Goal: Task Accomplishment & Management: Complete application form

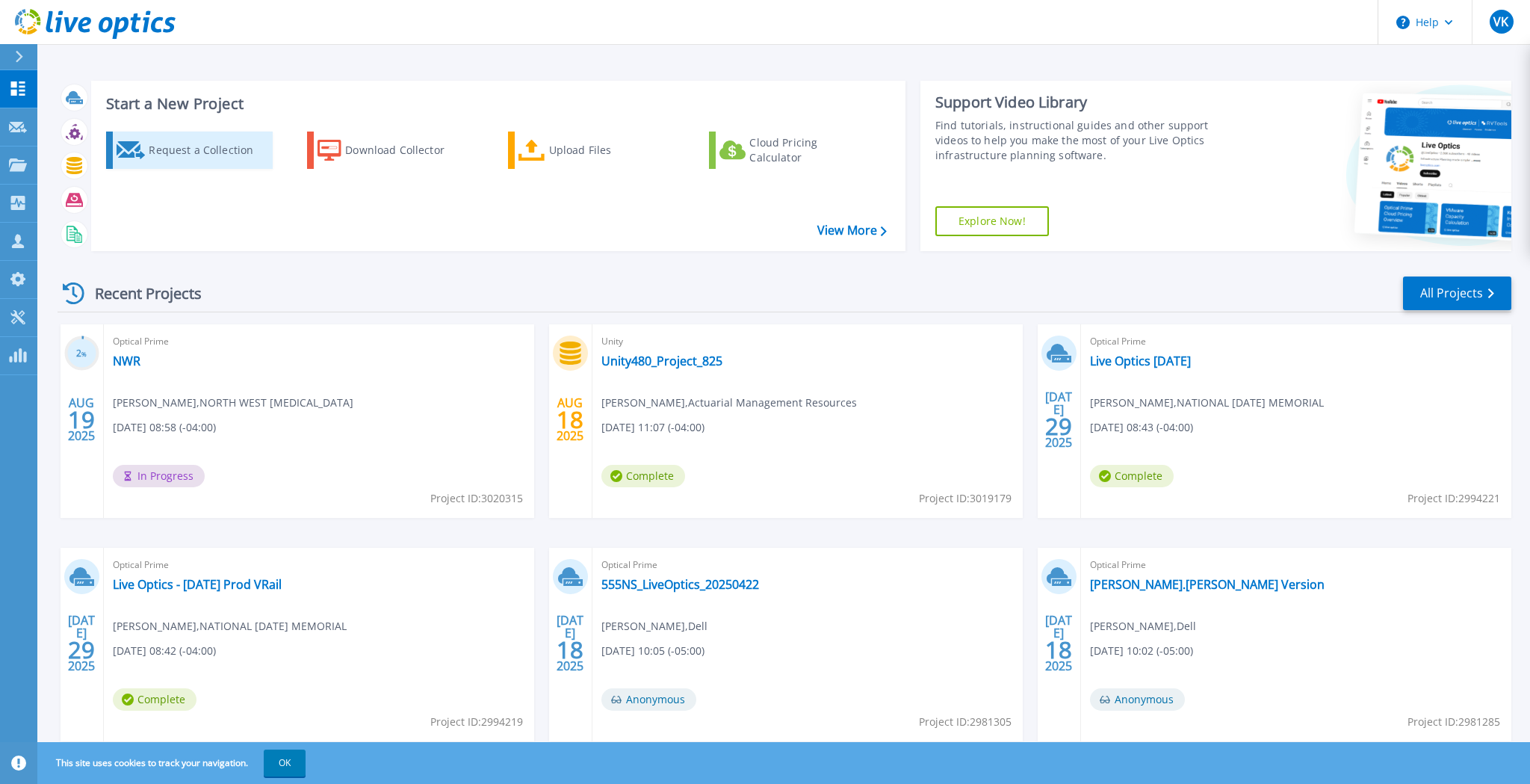
click at [206, 145] on div "Request a Collection" at bounding box center [209, 151] width 120 height 30
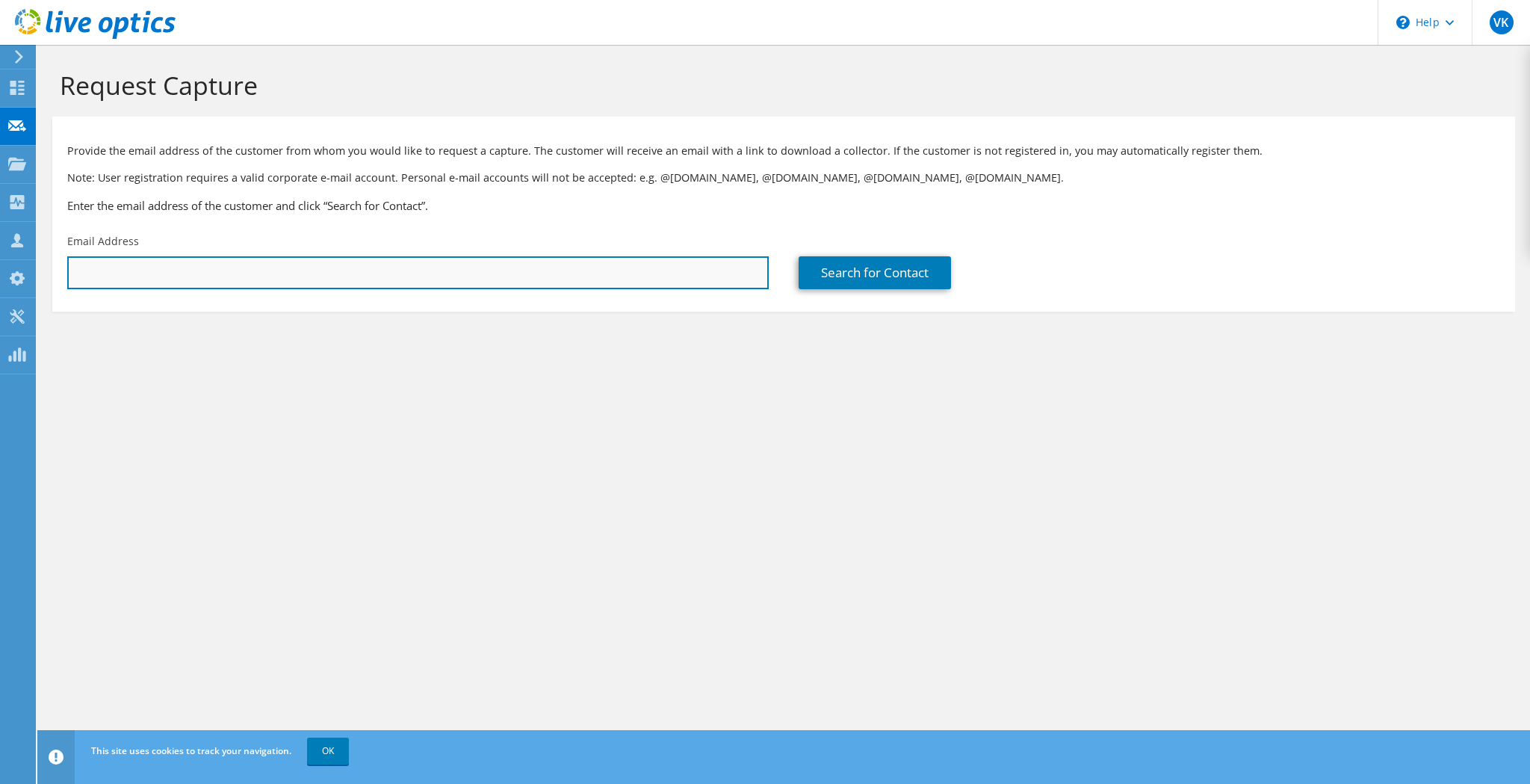
click at [322, 268] on input "text" at bounding box center [418, 272] width 702 height 33
paste input "[EMAIL_ADDRESS][DOMAIN_NAME]"
type input "[EMAIL_ADDRESS][DOMAIN_NAME]"
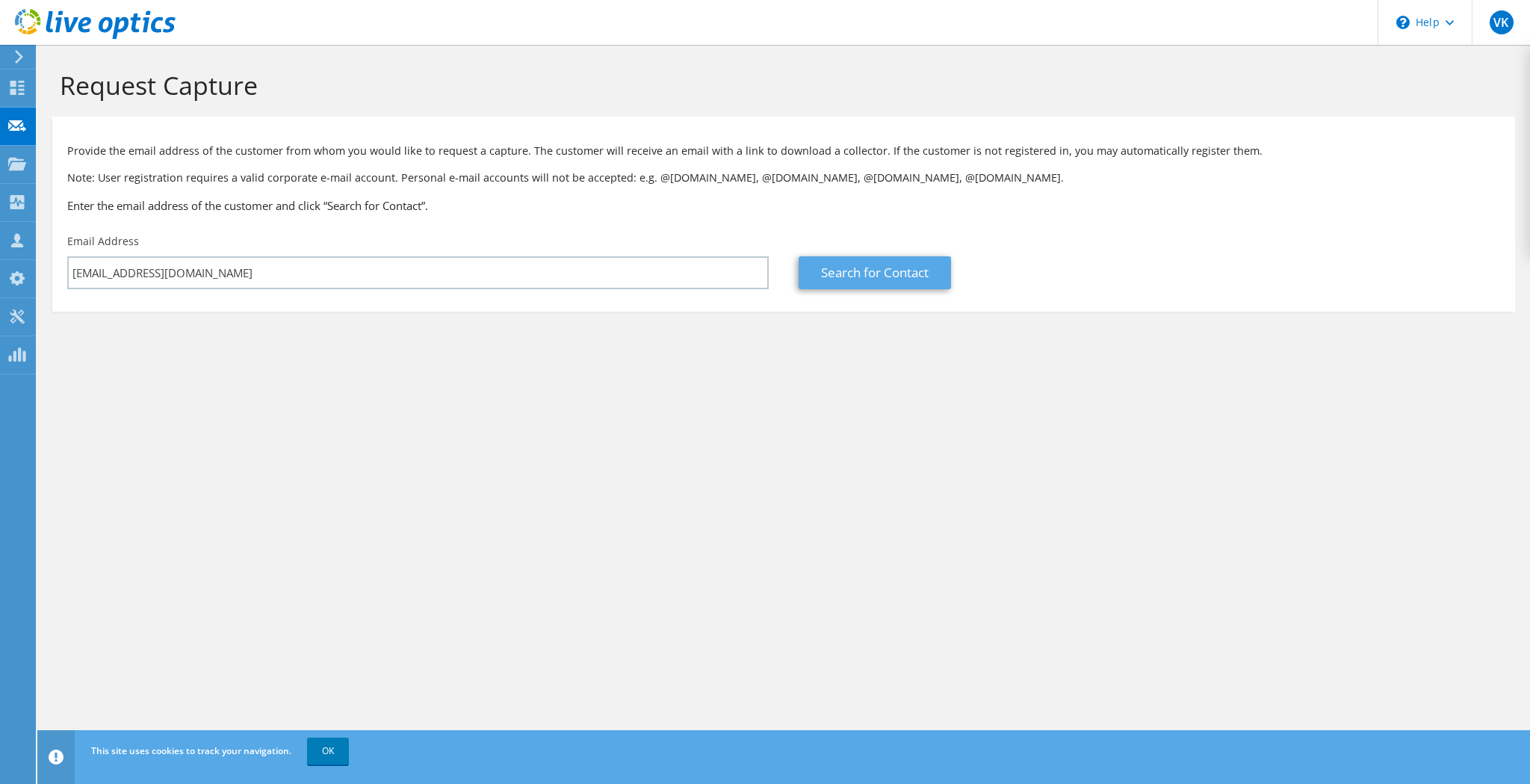
click at [920, 275] on link "Search for Contact" at bounding box center [874, 272] width 152 height 33
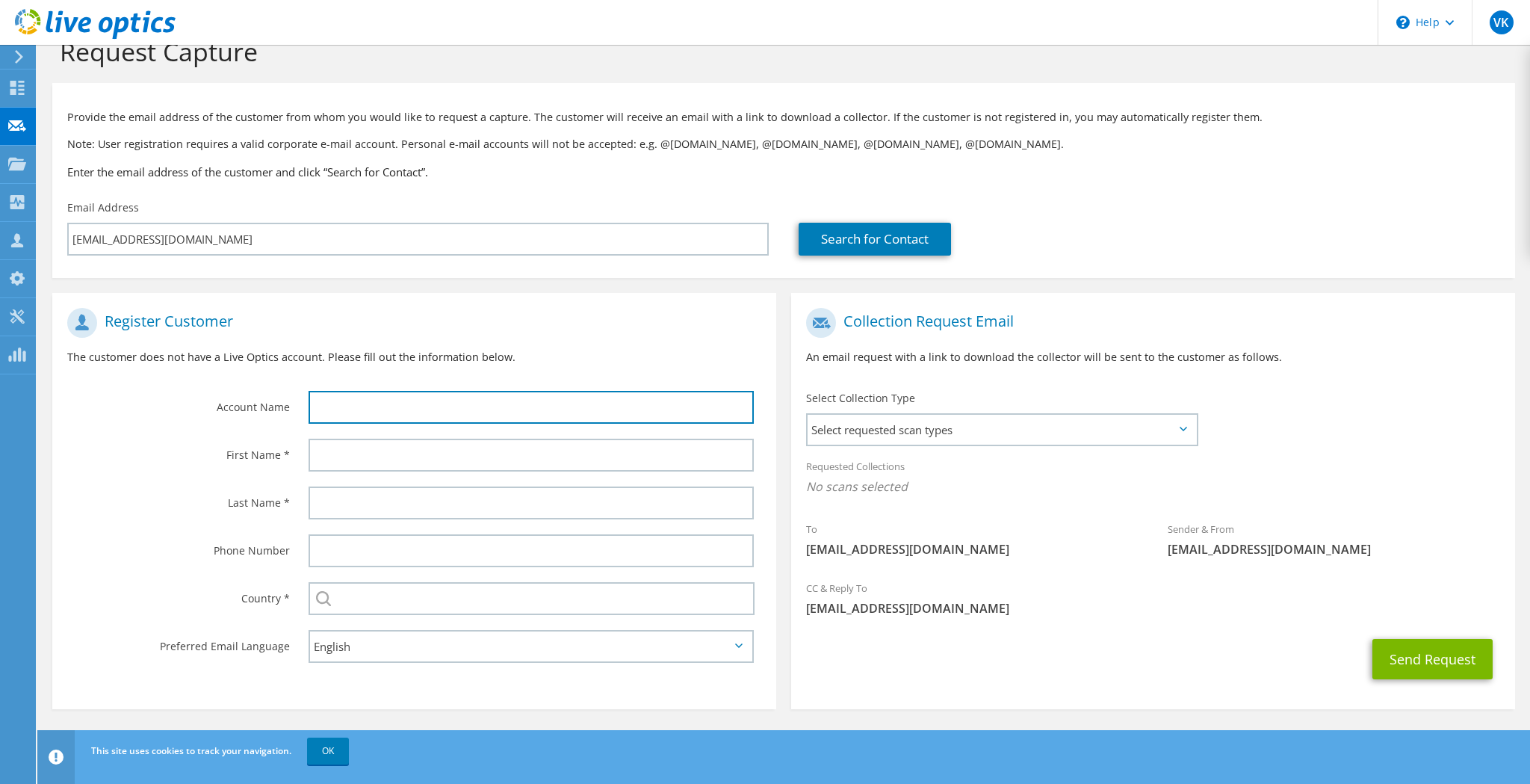
scroll to position [33, 0]
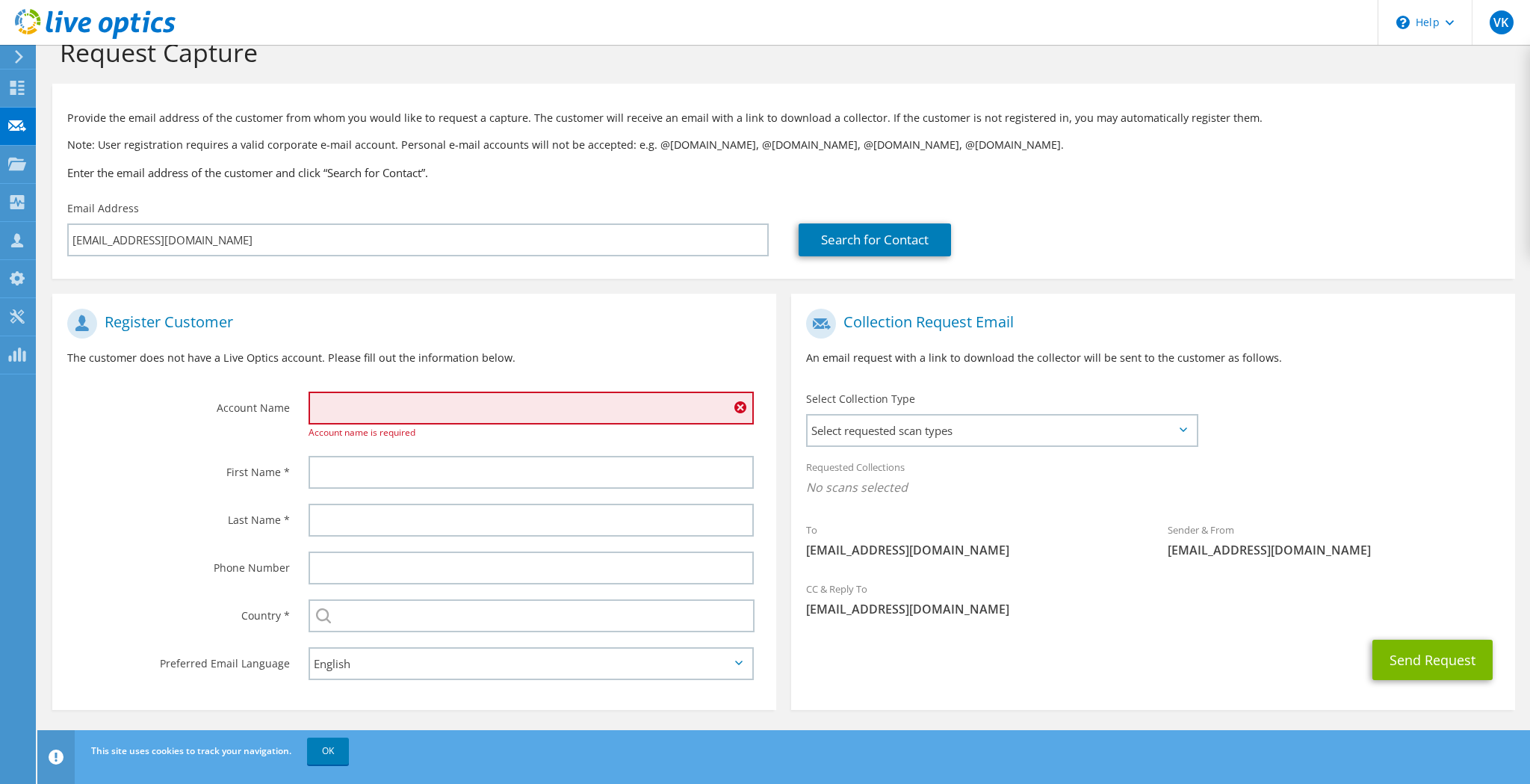
paste input "MedOne Healthcare Systems"
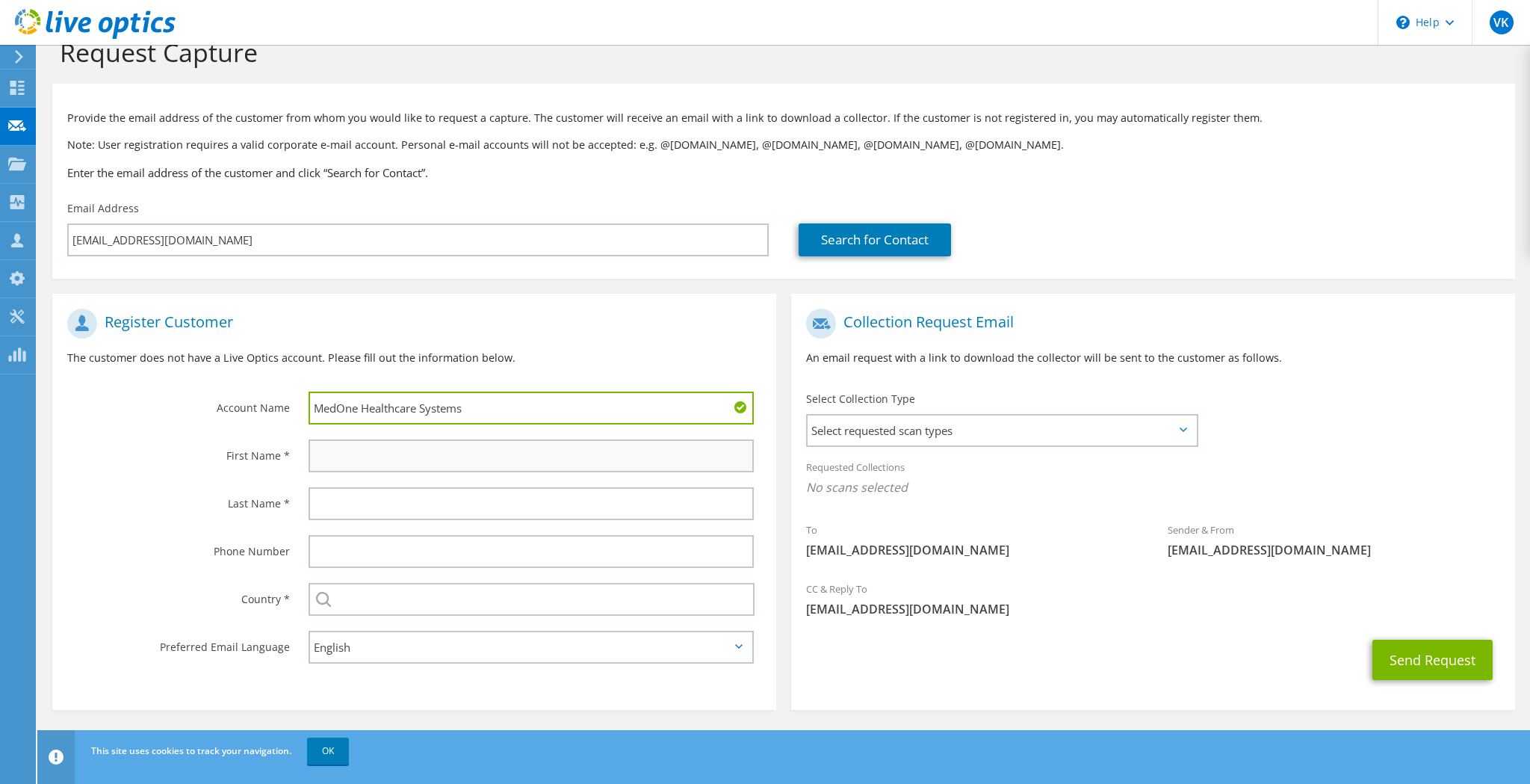
type input "MedOne Healthcare Systems"
type input "[PERSON_NAME]"
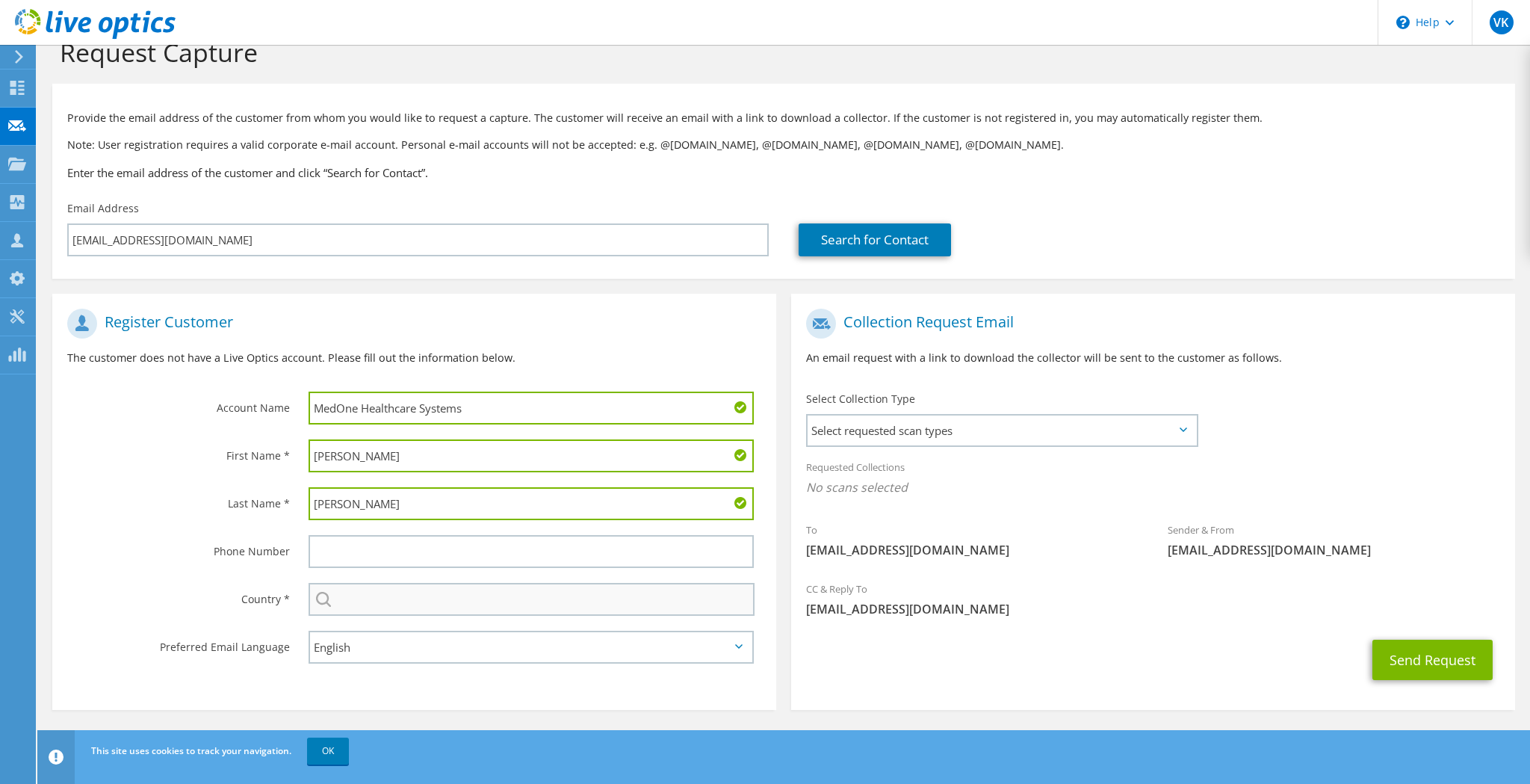
type input "[PERSON_NAME]"
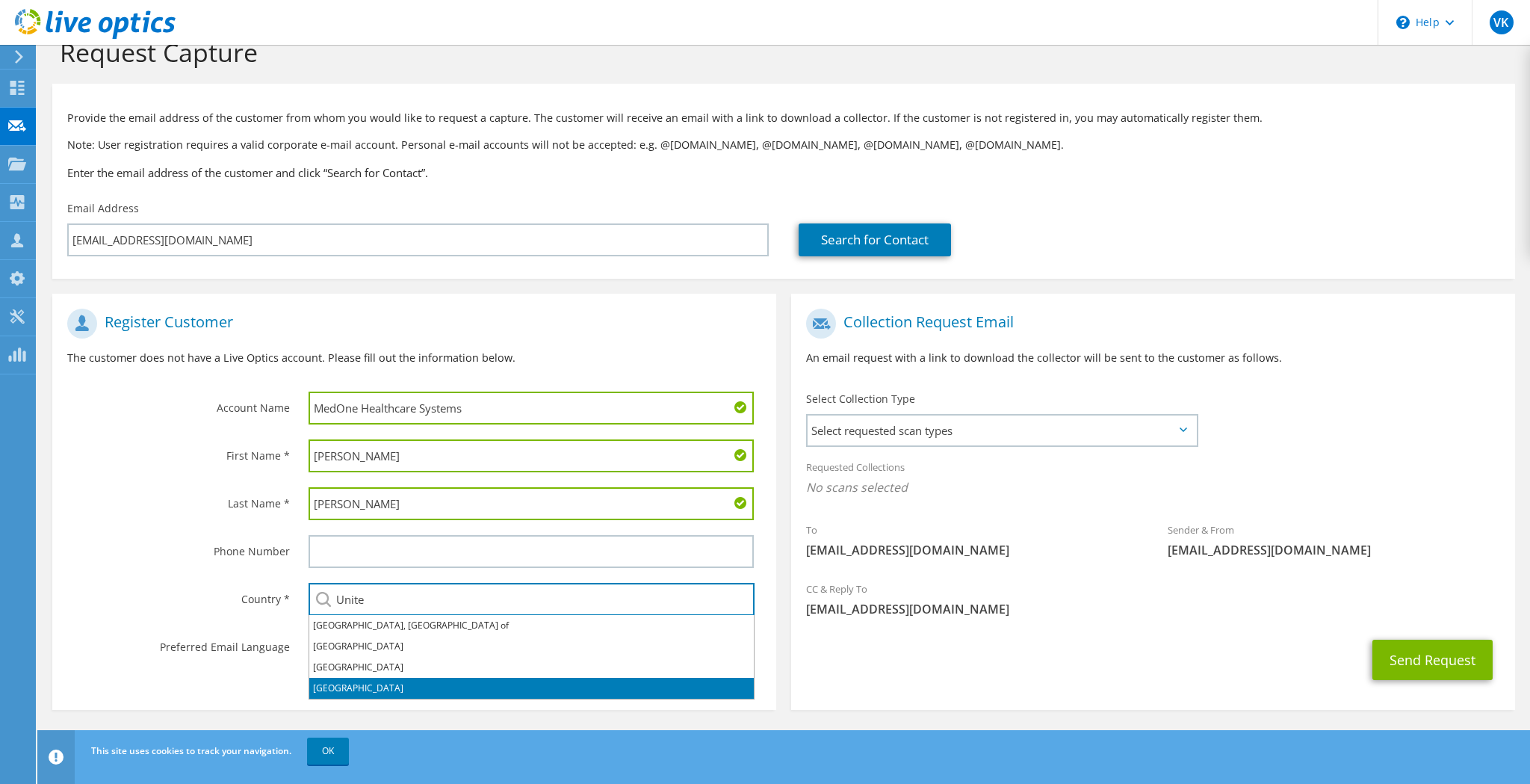
click at [447, 686] on li "[GEOGRAPHIC_DATA]" at bounding box center [532, 688] width 445 height 21
type input "[GEOGRAPHIC_DATA]"
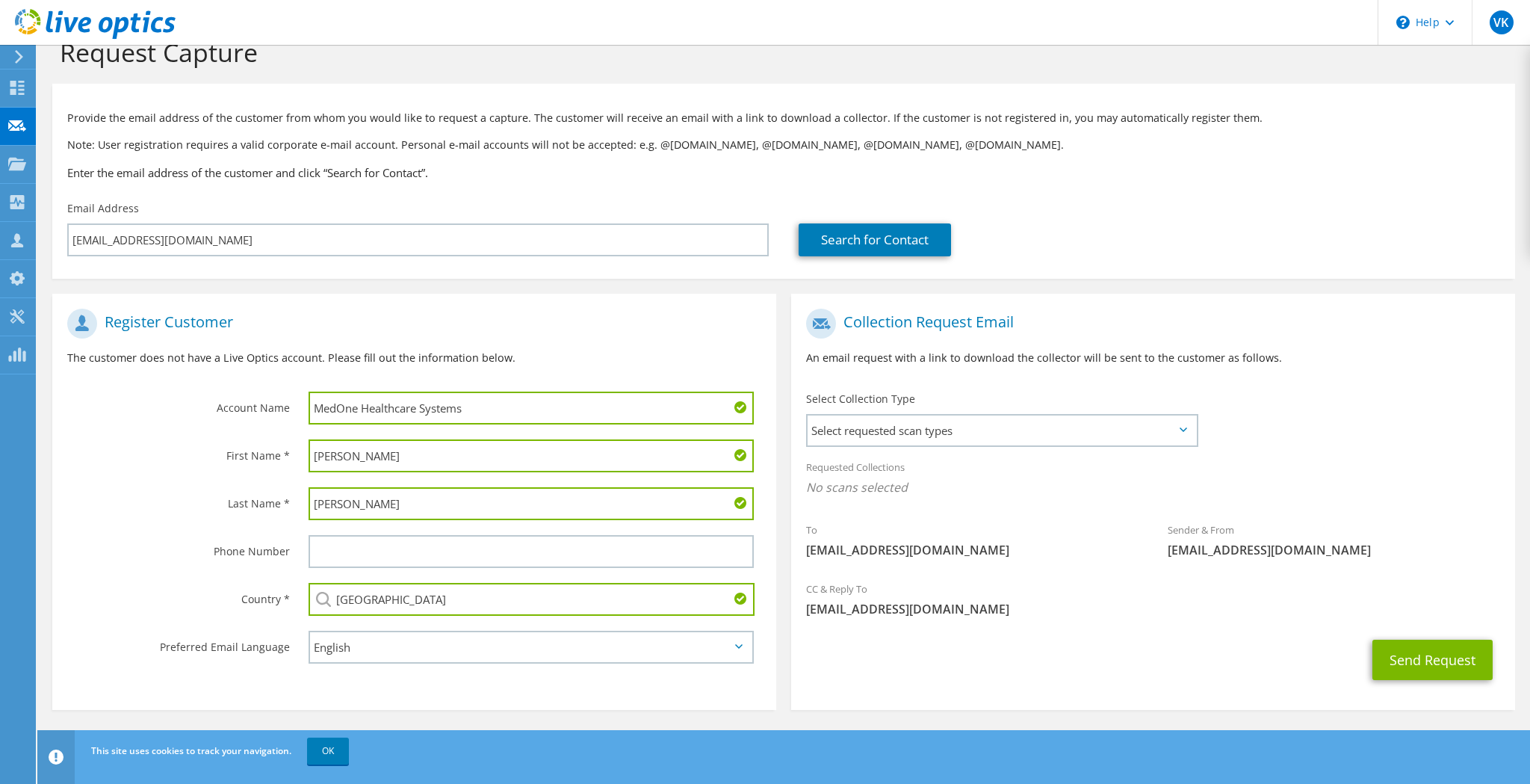
click at [1062, 667] on div "Send Request" at bounding box center [1153, 659] width 724 height 55
click at [1160, 426] on span "Select requested scan types" at bounding box center [1002, 430] width 389 height 30
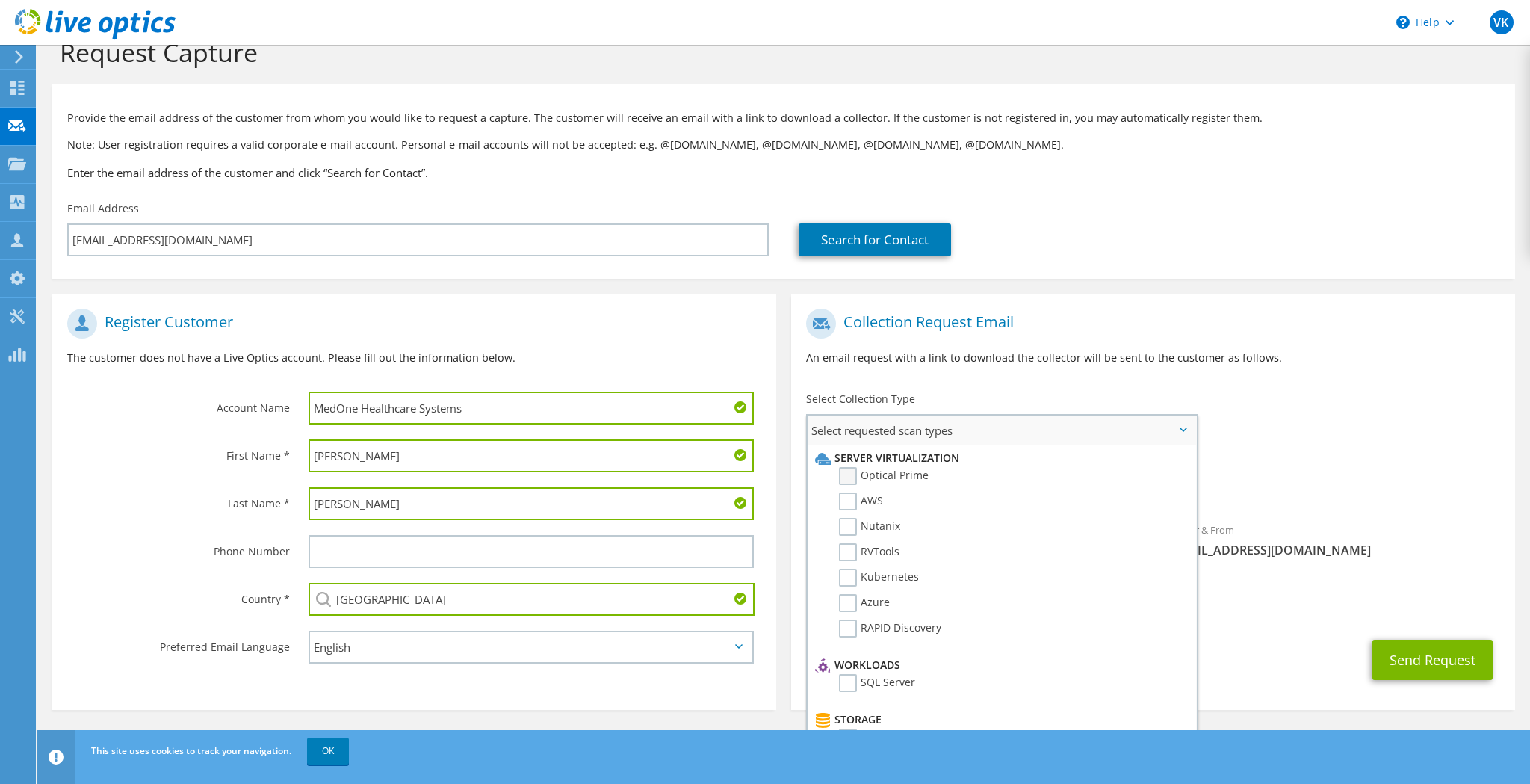
click at [843, 471] on label "Optical Prime" at bounding box center [884, 476] width 90 height 18
click at [0, 0] on input "Optical Prime" at bounding box center [0, 0] width 0 height 0
click at [1374, 462] on div "Requested Collections No scans selected Optical Prime" at bounding box center [1153, 480] width 724 height 60
